Goal: Task Accomplishment & Management: Manage account settings

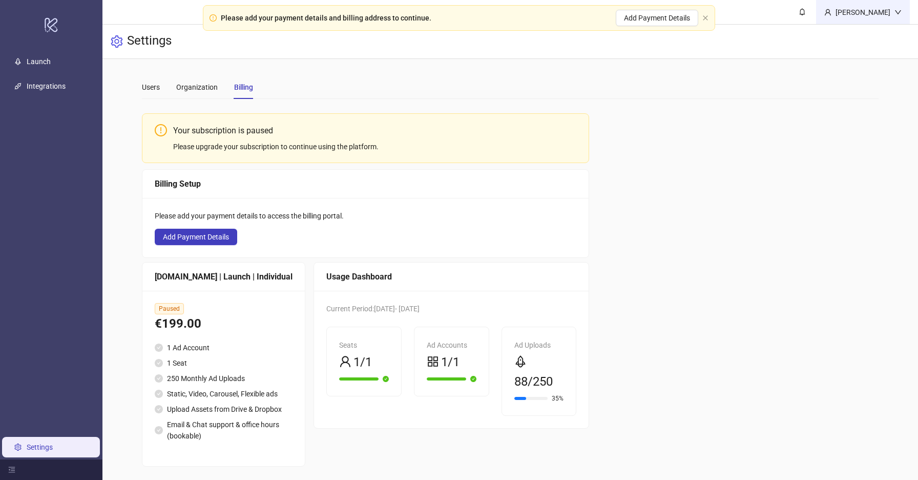
click at [883, 11] on div "[PERSON_NAME]" at bounding box center [863, 12] width 63 height 11
click at [872, 31] on span "Logout" at bounding box center [877, 36] width 49 height 11
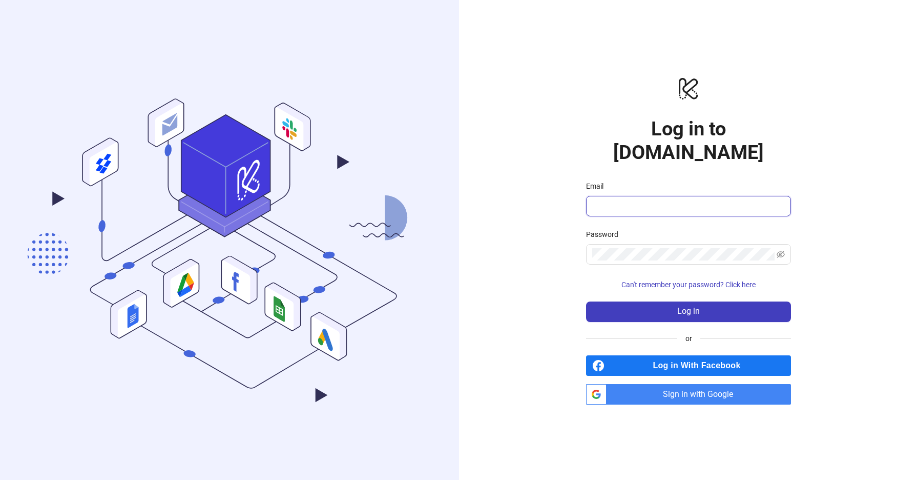
click at [659, 200] on input "Email" at bounding box center [687, 206] width 191 height 12
type input "**********"
click at [783, 250] on icon "eye-invisible" at bounding box center [781, 254] width 8 height 8
click at [782, 250] on icon "eye" at bounding box center [781, 254] width 8 height 8
click at [781, 250] on icon "eye-invisible" at bounding box center [781, 254] width 8 height 8
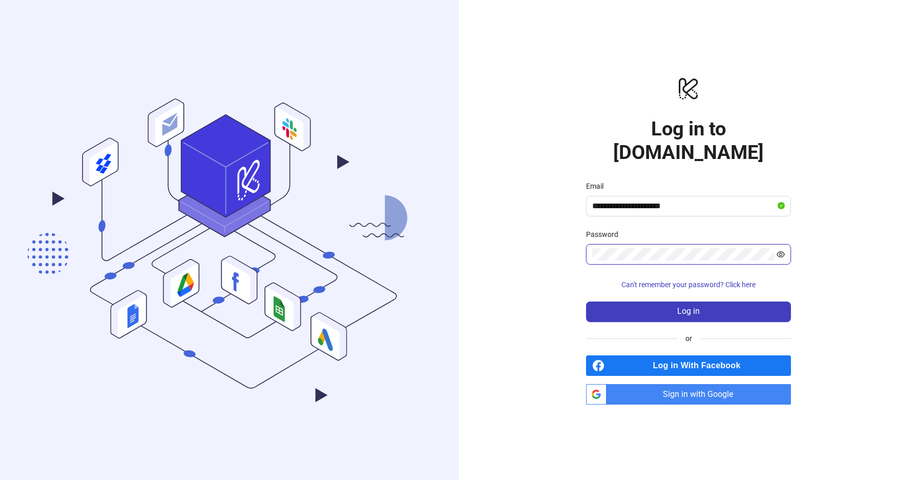
click at [781, 251] on icon "eye" at bounding box center [781, 254] width 8 height 6
click at [785, 251] on icon "eye-invisible" at bounding box center [781, 254] width 8 height 7
click at [701, 301] on button "Log in" at bounding box center [688, 311] width 205 height 21
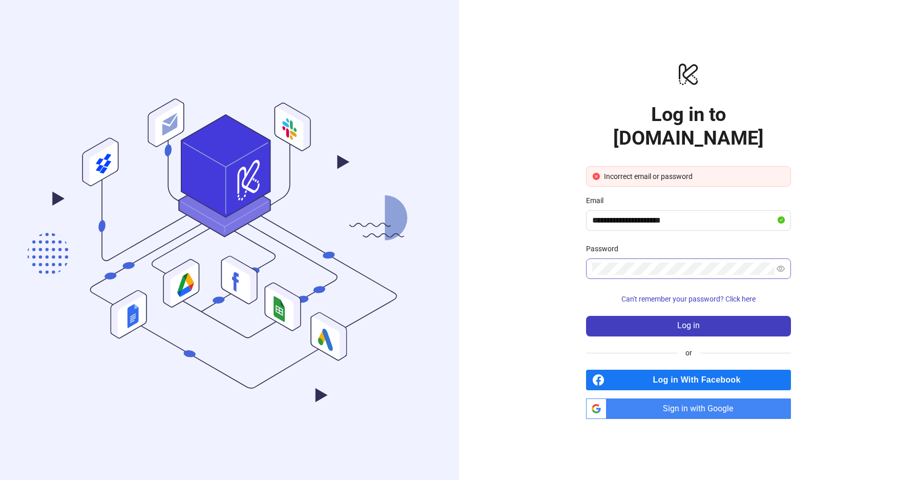
click at [643, 398] on span "Sign in with Google" at bounding box center [701, 408] width 180 height 21
